Goal: Transaction & Acquisition: Obtain resource

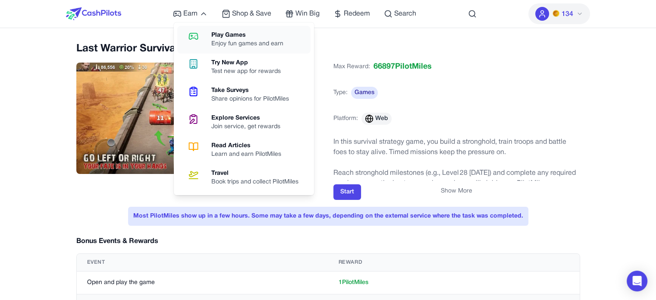
click at [210, 30] on link "Play Games Enjoy fun games and earn" at bounding box center [243, 40] width 133 height 28
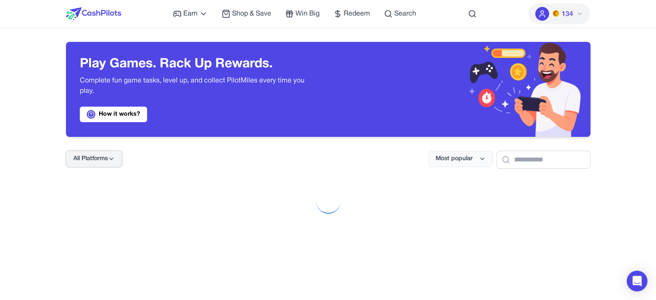
click at [113, 157] on icon at bounding box center [111, 158] width 7 height 7
click at [100, 160] on span "All Platforms" at bounding box center [90, 158] width 35 height 9
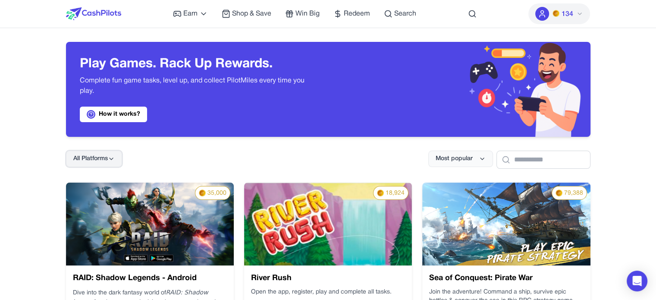
click at [105, 157] on span "All Platforms" at bounding box center [90, 158] width 35 height 9
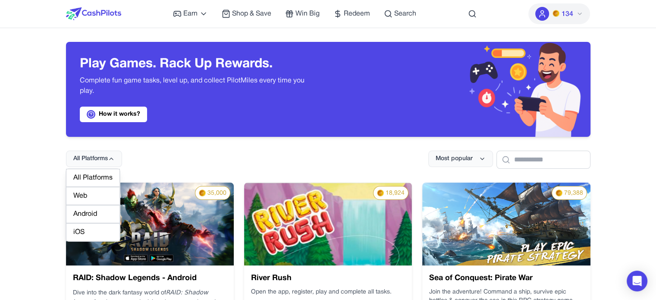
click at [101, 198] on div "Web" at bounding box center [93, 196] width 54 height 18
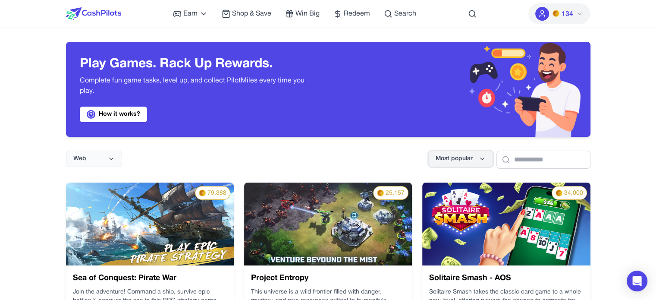
click at [437, 159] on span "Most popular" at bounding box center [454, 158] width 37 height 9
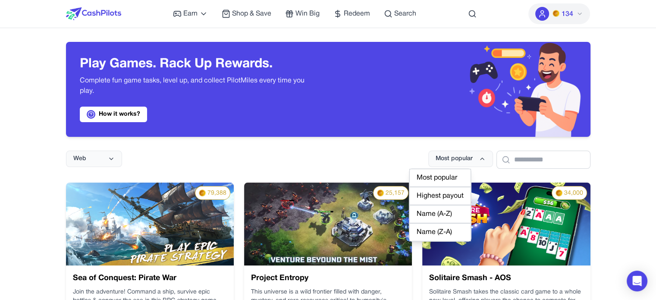
click at [442, 199] on div "Highest payout" at bounding box center [440, 196] width 62 height 18
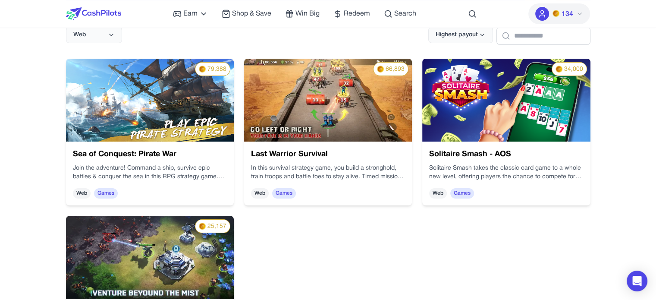
scroll to position [129, 0]
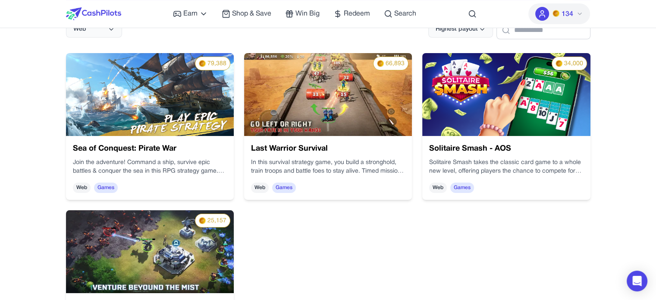
click at [397, 110] on img at bounding box center [438, 27] width 83 height 168
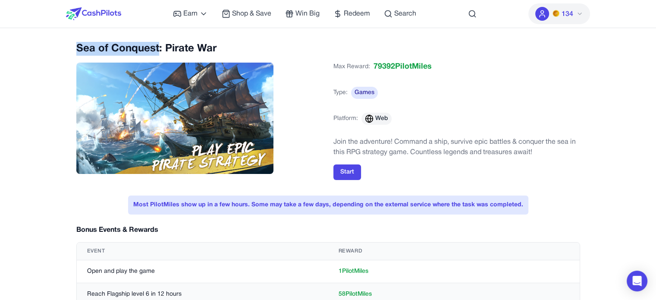
drag, startPoint x: 75, startPoint y: 47, endPoint x: 157, endPoint y: 48, distance: 81.9
